Goal: Check status: Check status

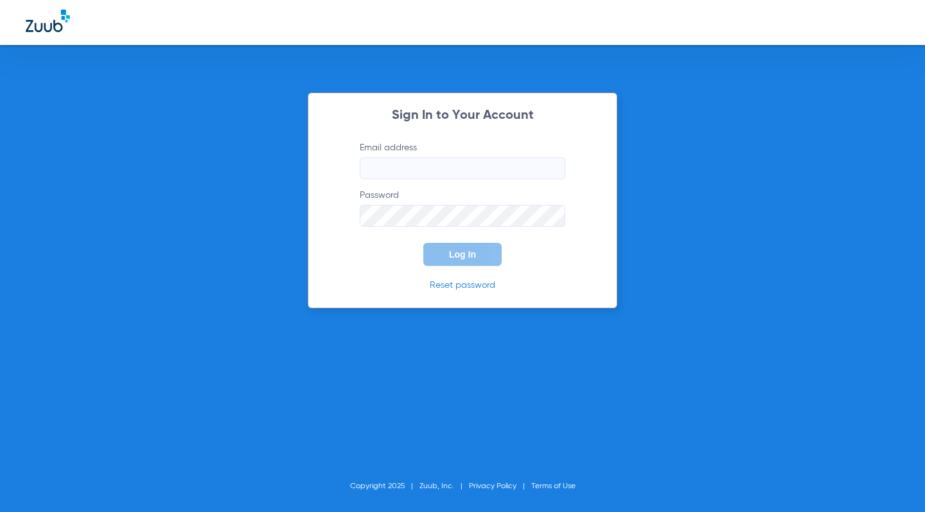
type input "[EMAIL_ADDRESS][DOMAIN_NAME]"
click at [346, 251] on form "Email address [EMAIL_ADDRESS][DOMAIN_NAME] Password Log In" at bounding box center [463, 203] width 244 height 125
click at [443, 258] on button "Log In" at bounding box center [462, 254] width 78 height 23
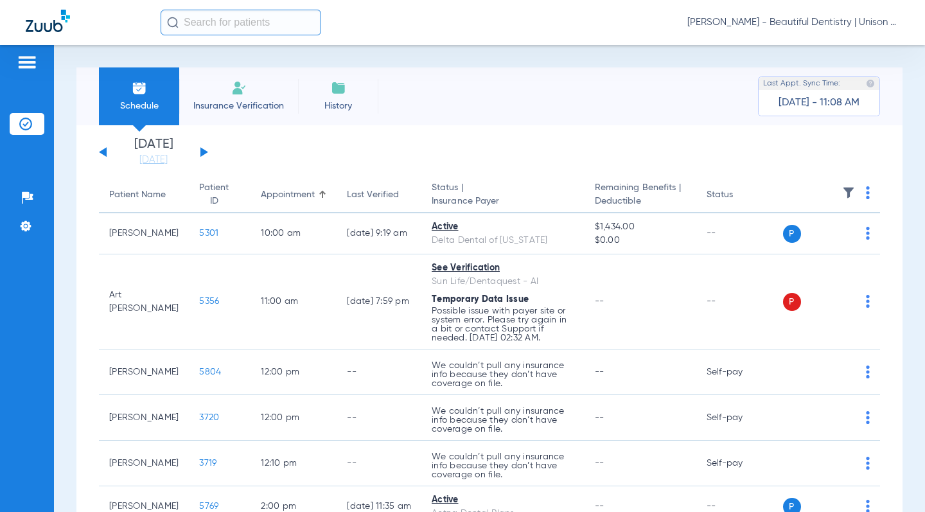
click at [282, 159] on app-single-date-navigator "[DATE] [DATE] [DATE] [DATE] [DATE] [DATE] [DATE] [DATE] [DATE] [DATE] [DATE] [D…" at bounding box center [489, 152] width 781 height 28
click at [209, 155] on app-single-date-navigator "[DATE] [DATE] [DATE] [DATE] [DATE] [DATE] [DATE] [DATE] [DATE] [DATE] [DATE] [D…" at bounding box center [489, 152] width 781 height 28
click at [203, 155] on button at bounding box center [204, 152] width 8 height 10
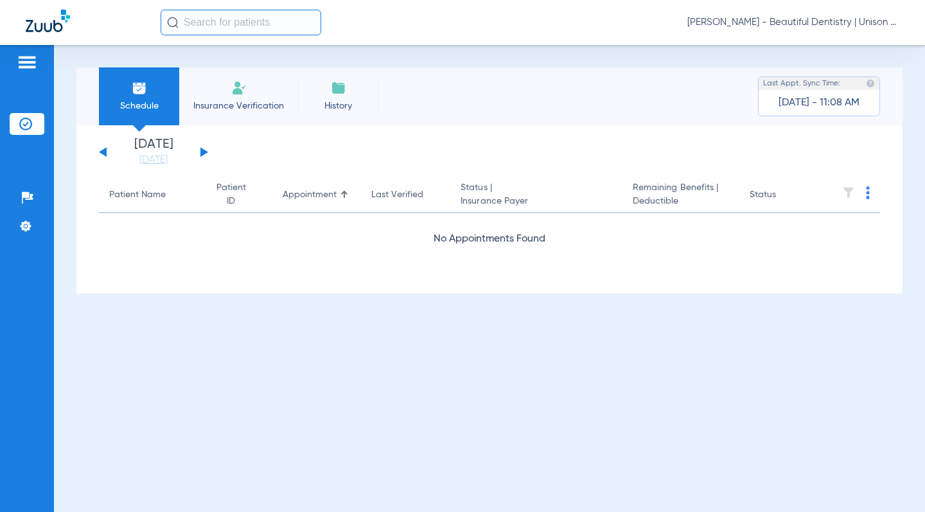
click at [203, 155] on button at bounding box center [204, 152] width 8 height 10
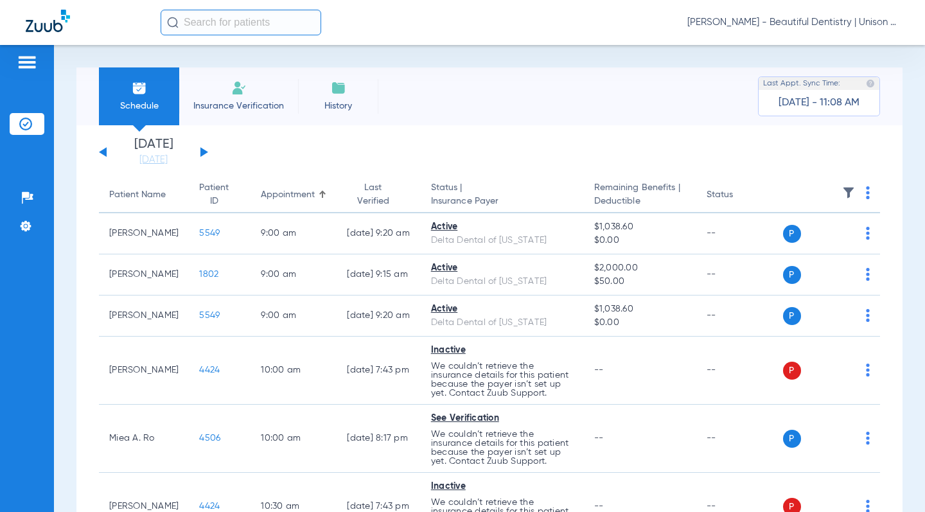
click at [203, 155] on button at bounding box center [204, 152] width 8 height 10
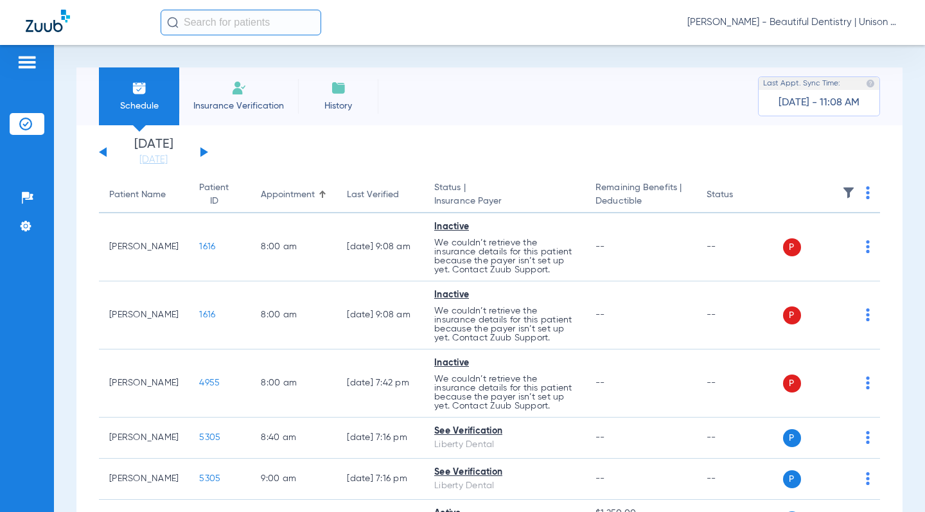
click at [203, 155] on button at bounding box center [204, 152] width 8 height 10
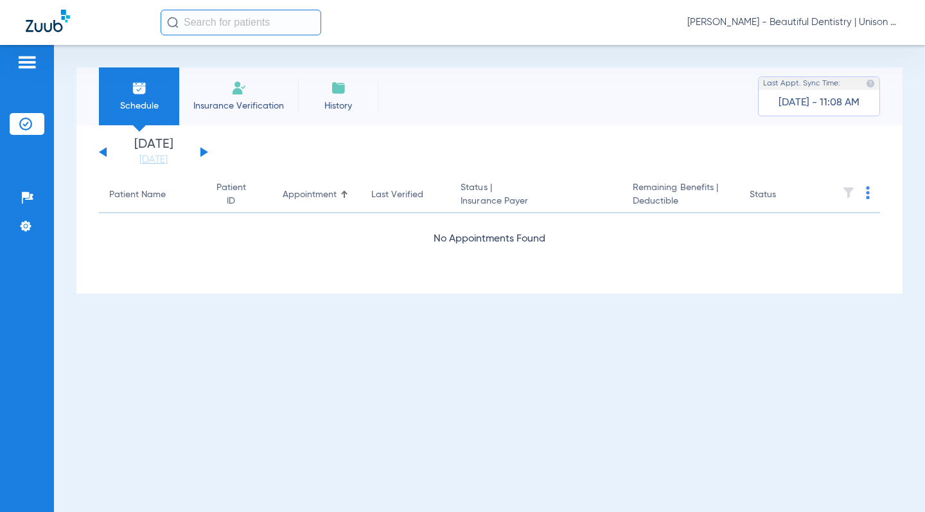
click at [105, 150] on button at bounding box center [103, 152] width 8 height 10
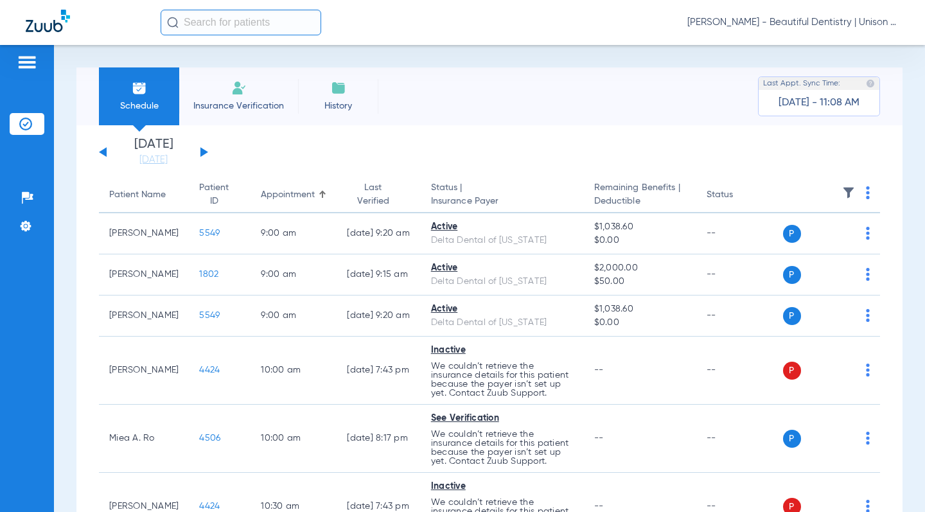
click at [295, 155] on app-single-date-navigator "[DATE] [DATE] [DATE] [DATE] [DATE] [DATE] [DATE] [DATE] [DATE] [DATE] [DATE] [D…" at bounding box center [489, 152] width 781 height 28
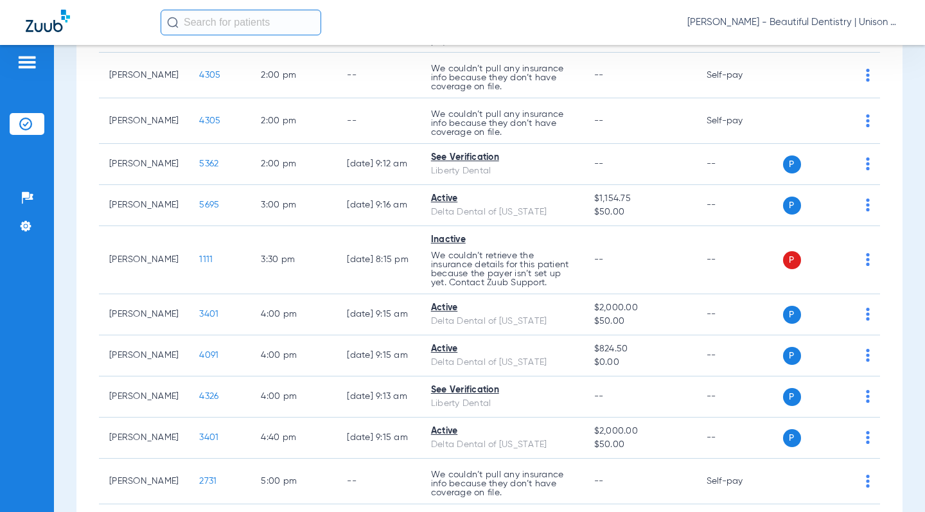
scroll to position [386, 0]
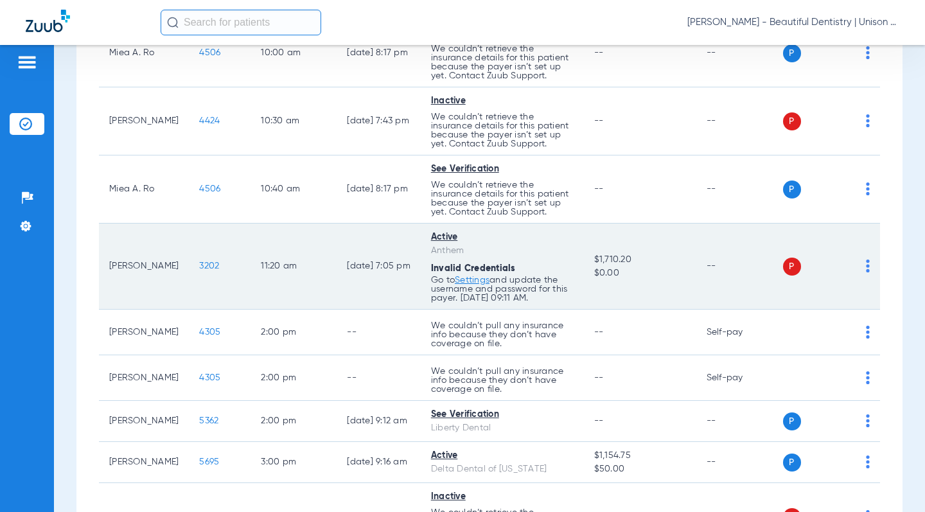
click at [199, 265] on span "3202" at bounding box center [209, 265] width 20 height 9
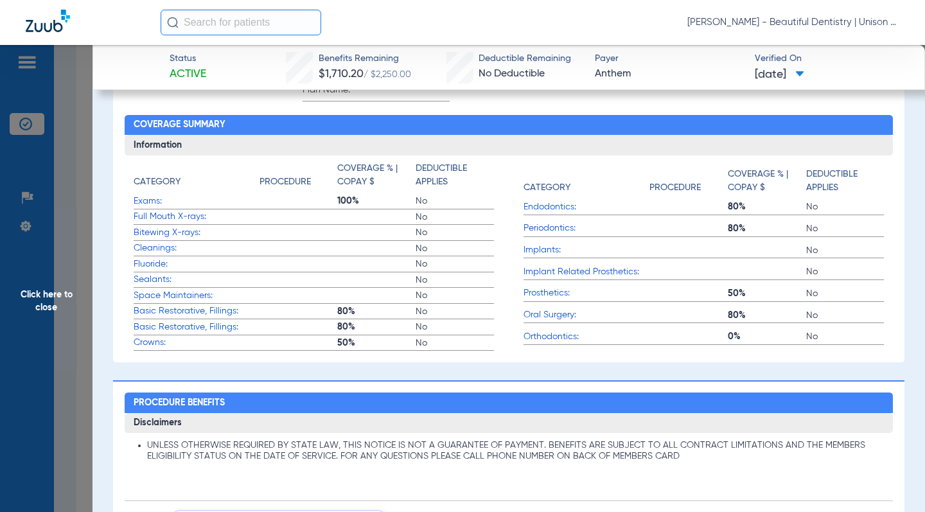
scroll to position [900, 0]
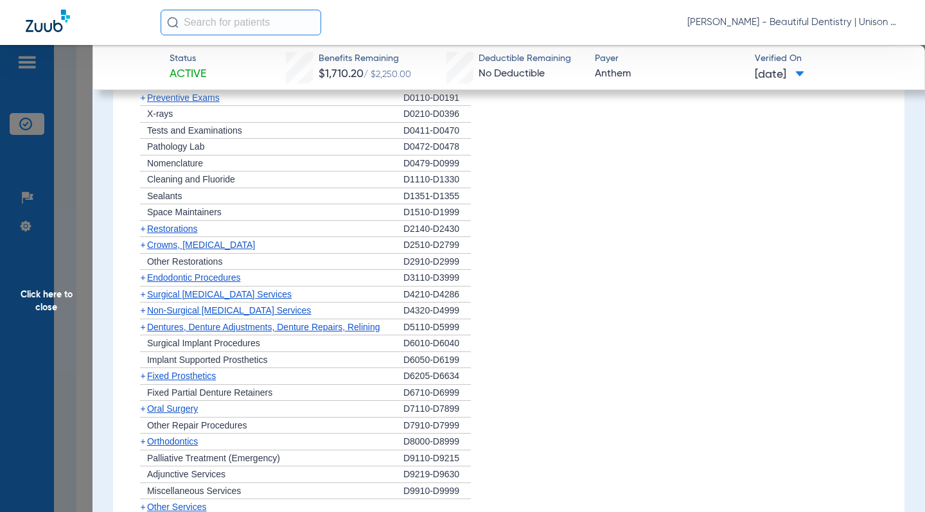
click at [143, 310] on span "+" at bounding box center [142, 310] width 5 height 10
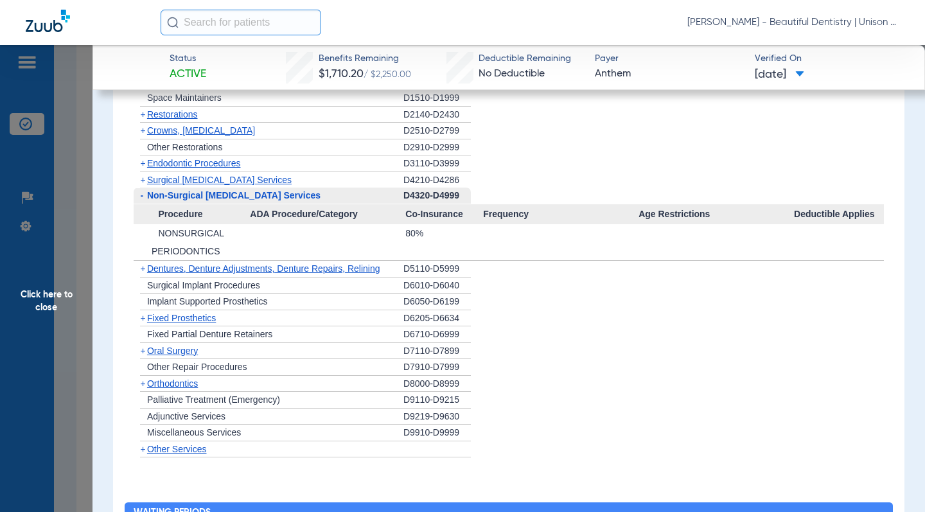
scroll to position [1028, 0]
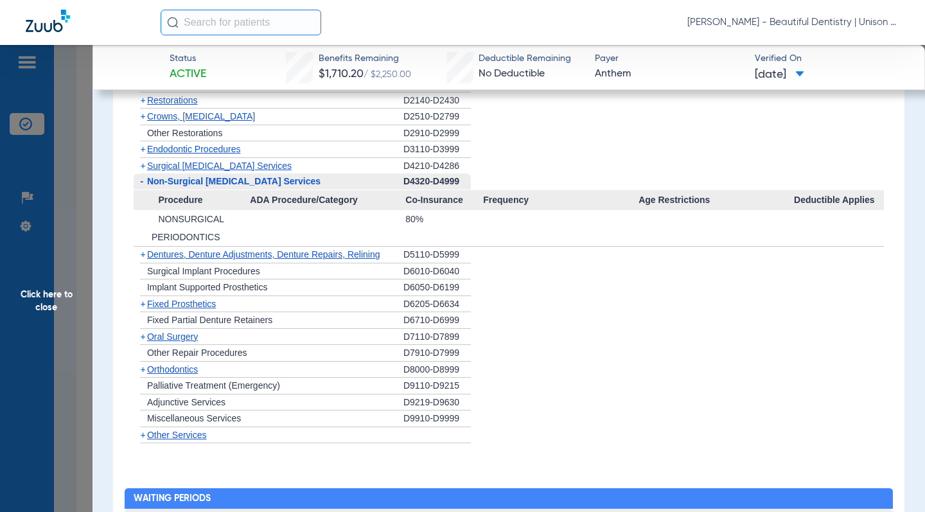
click at [123, 275] on div "Procedure Benefits Disclaimers UNLESS OTHERWISE REQUIRED BY STATE LAW, THIS NOT…" at bounding box center [508, 317] width 791 height 1031
click at [87, 115] on span "Click here to close" at bounding box center [46, 301] width 93 height 512
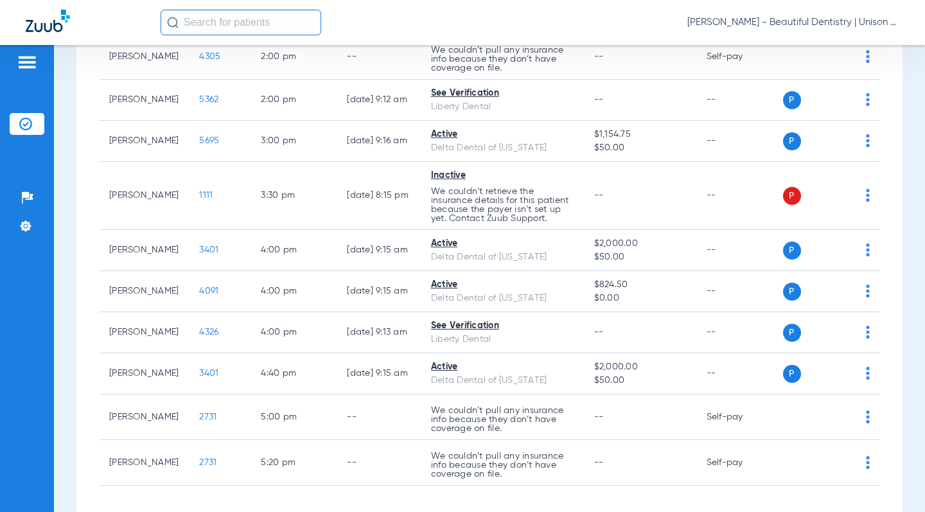
scroll to position [763, 0]
